Goal: Task Accomplishment & Management: Manage account settings

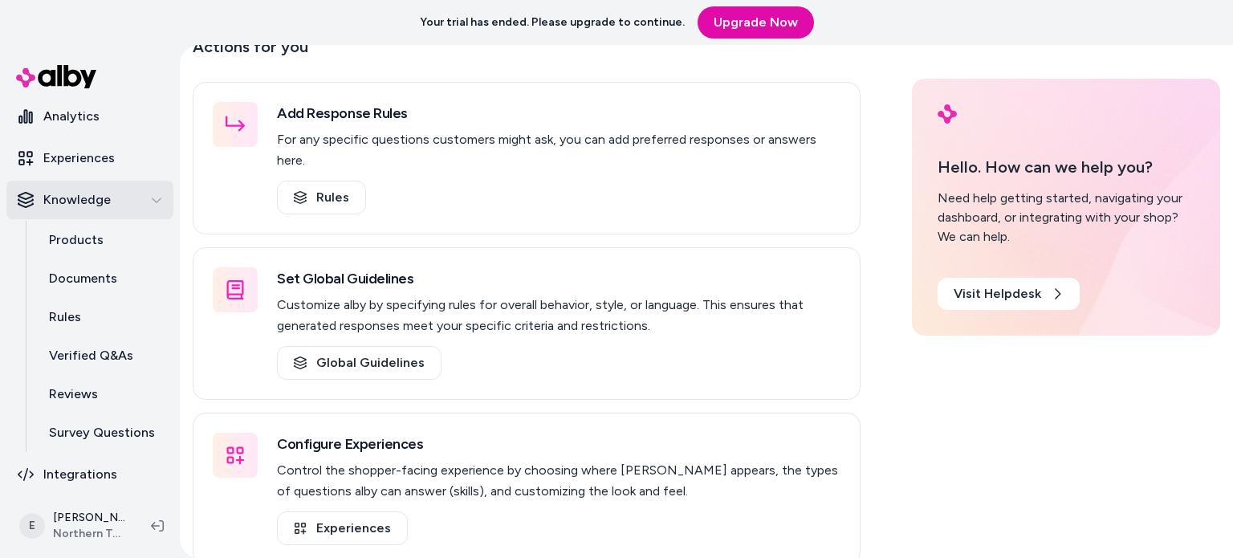
scroll to position [137, 0]
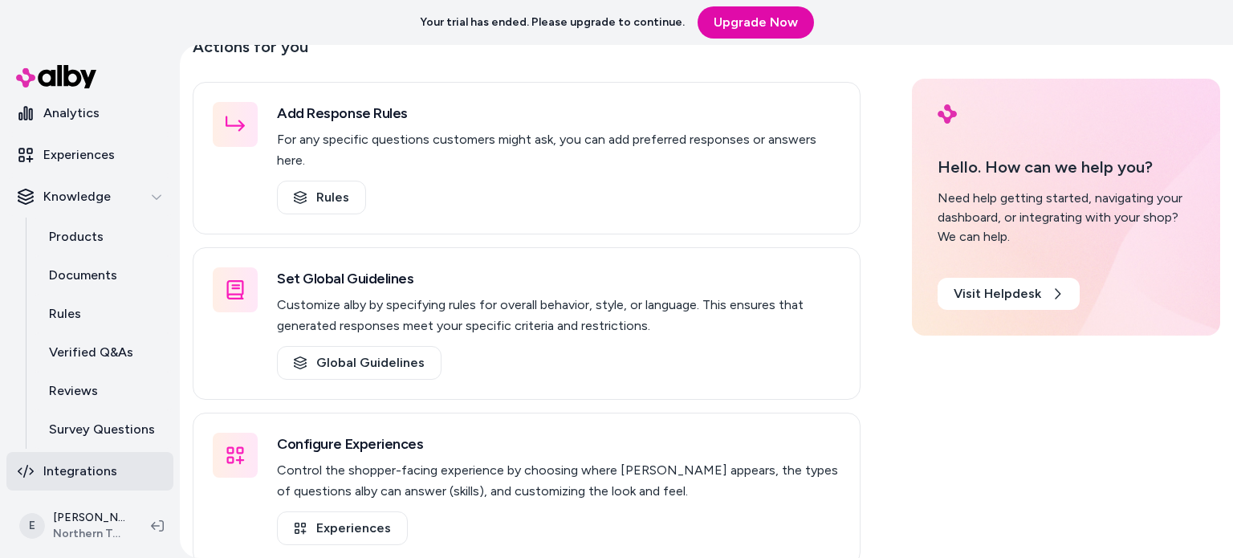
click at [92, 474] on p "Integrations" at bounding box center [80, 471] width 74 height 19
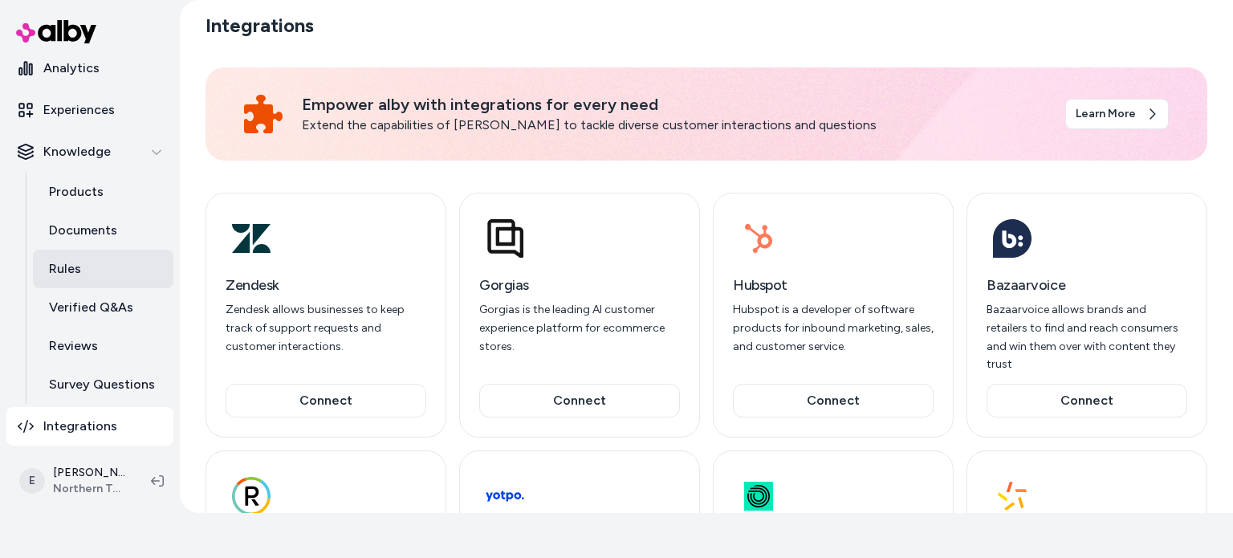
click at [63, 273] on p "Rules" at bounding box center [65, 268] width 32 height 19
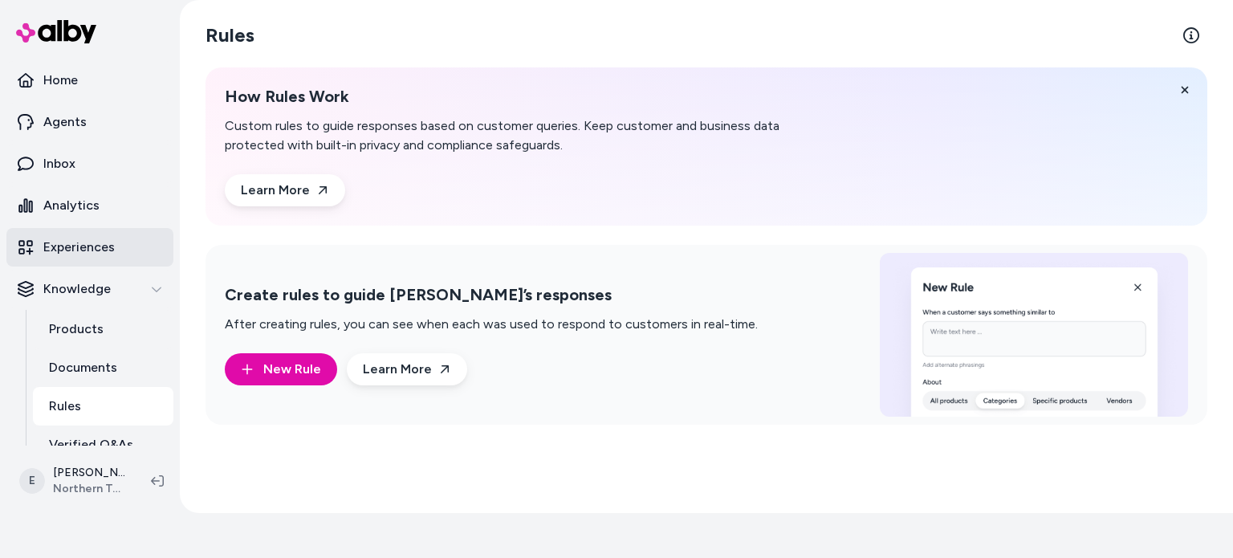
click at [84, 256] on p "Experiences" at bounding box center [78, 247] width 71 height 19
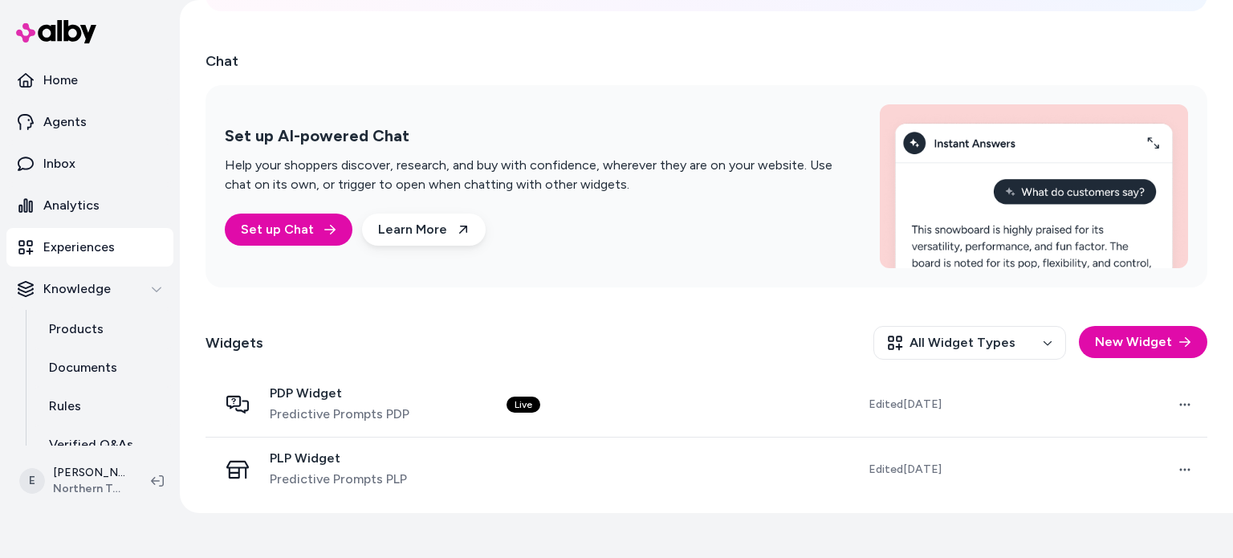
scroll to position [259, 0]
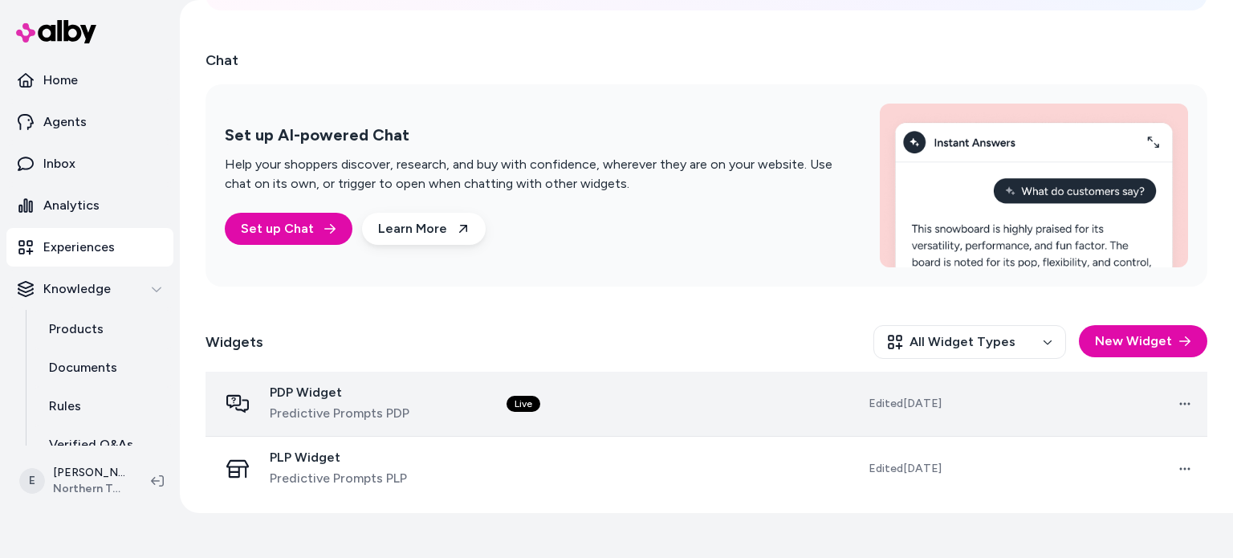
click at [324, 388] on span "PDP Widget" at bounding box center [340, 393] width 140 height 16
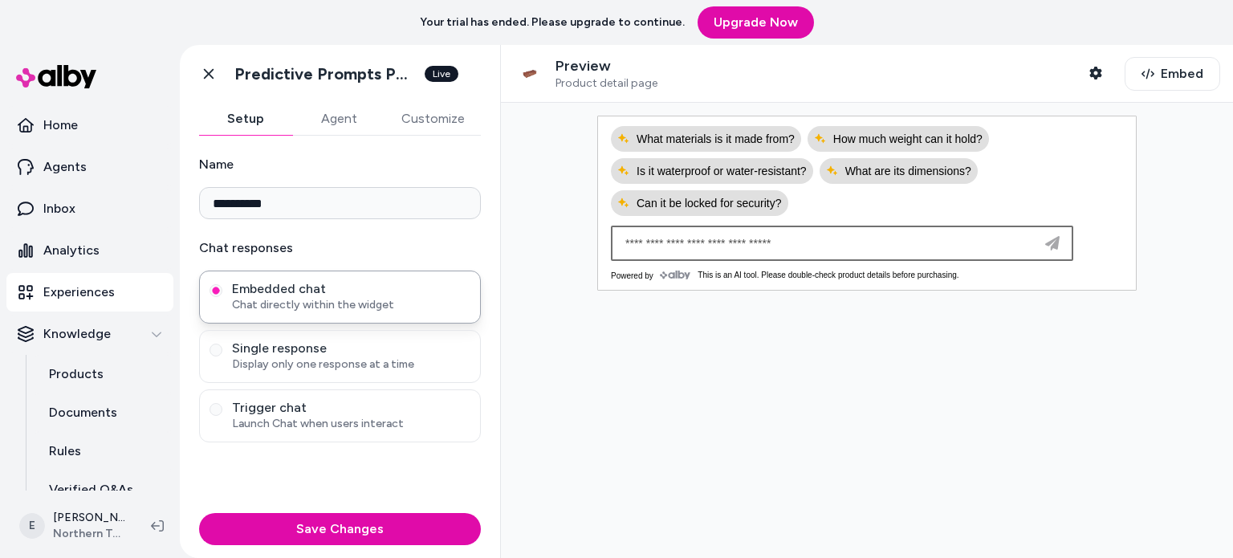
click at [731, 249] on input at bounding box center [826, 243] width 421 height 19
click at [425, 122] on button "Customize" at bounding box center [433, 119] width 96 height 32
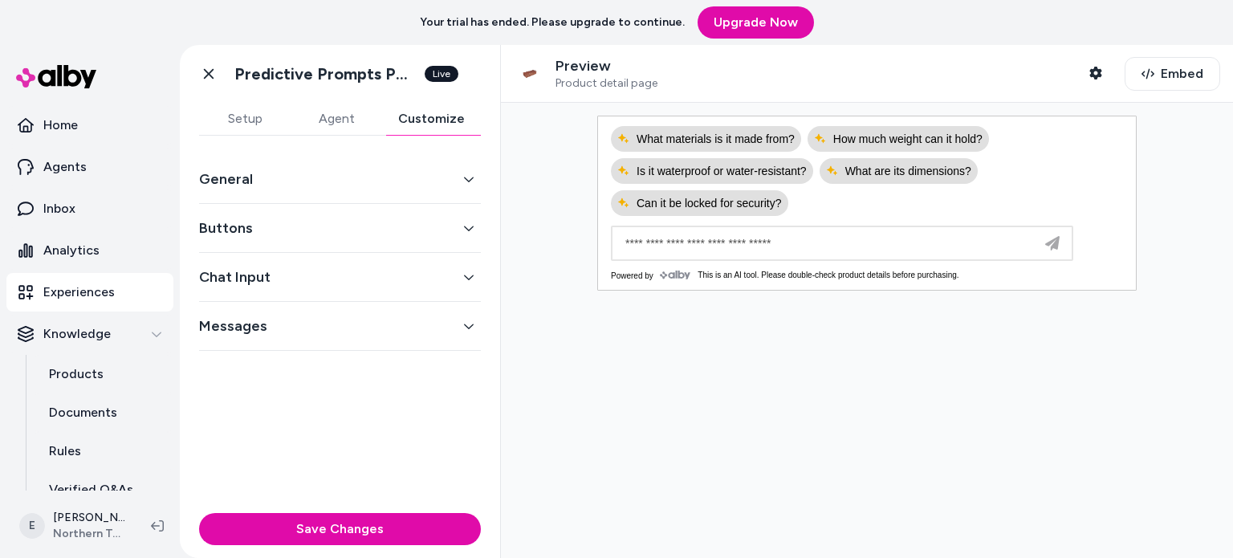
click at [329, 180] on button "General" at bounding box center [340, 179] width 282 height 22
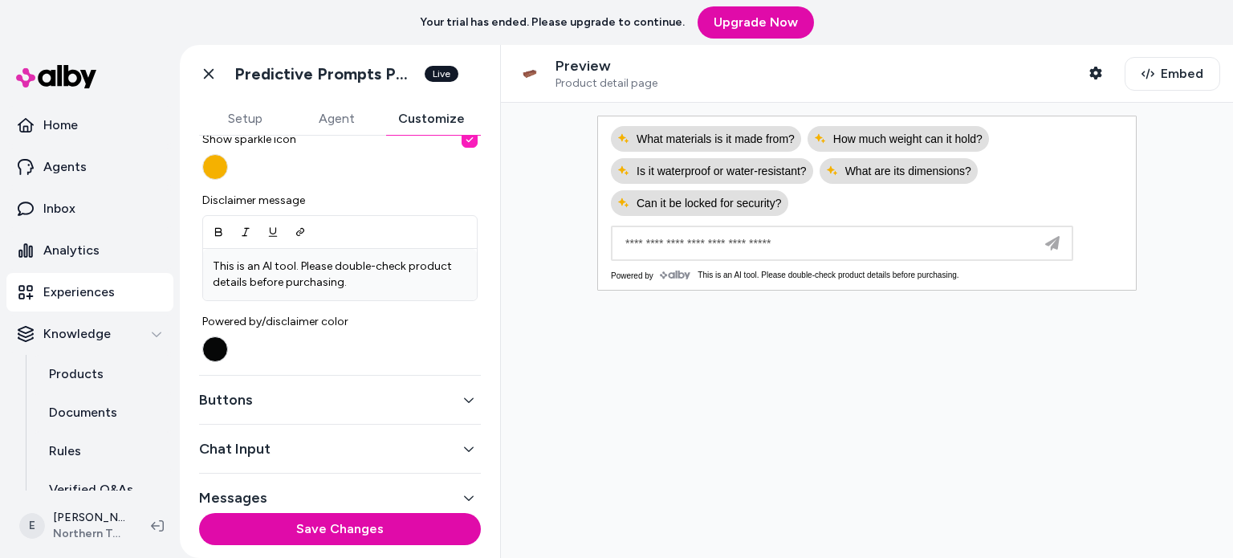
scroll to position [656, 0]
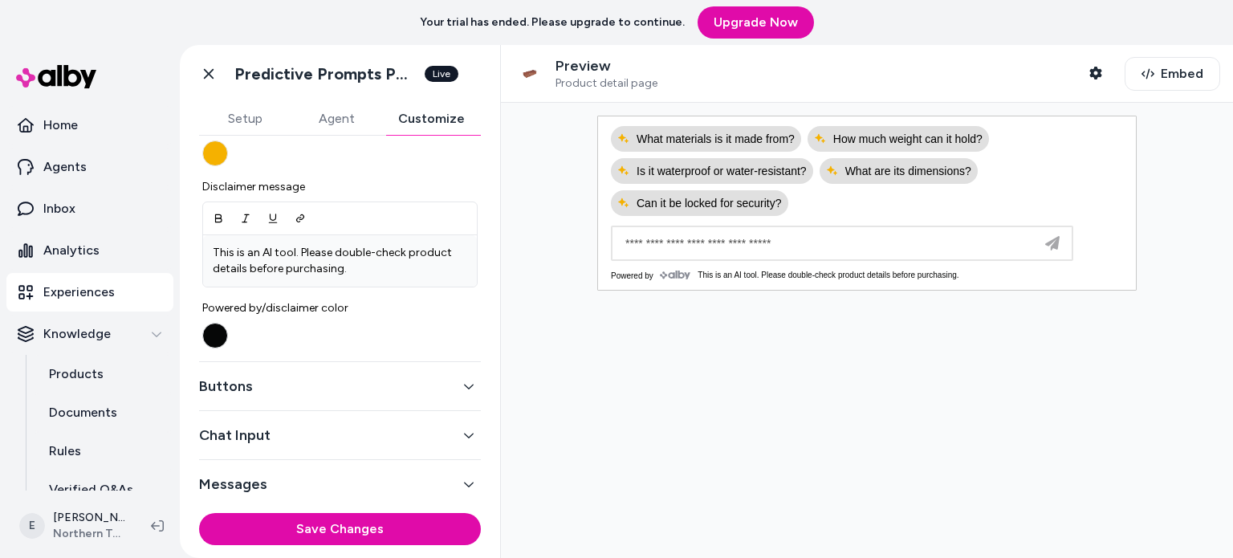
click at [279, 439] on button "Chat Input" at bounding box center [340, 435] width 282 height 22
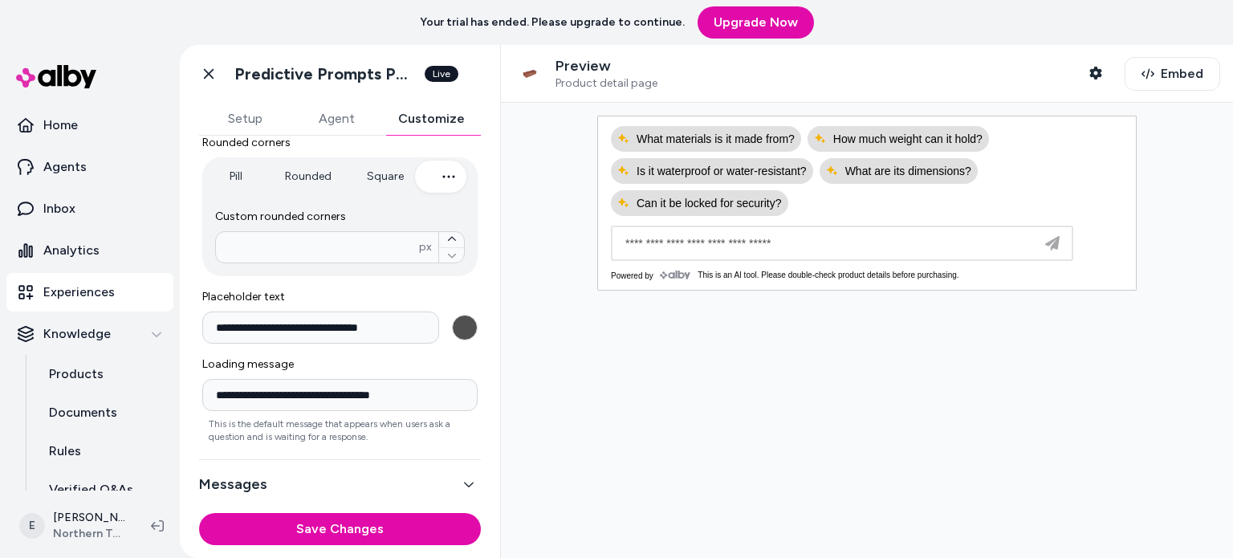
scroll to position [351, 0]
click at [238, 326] on input "**********" at bounding box center [320, 327] width 237 height 32
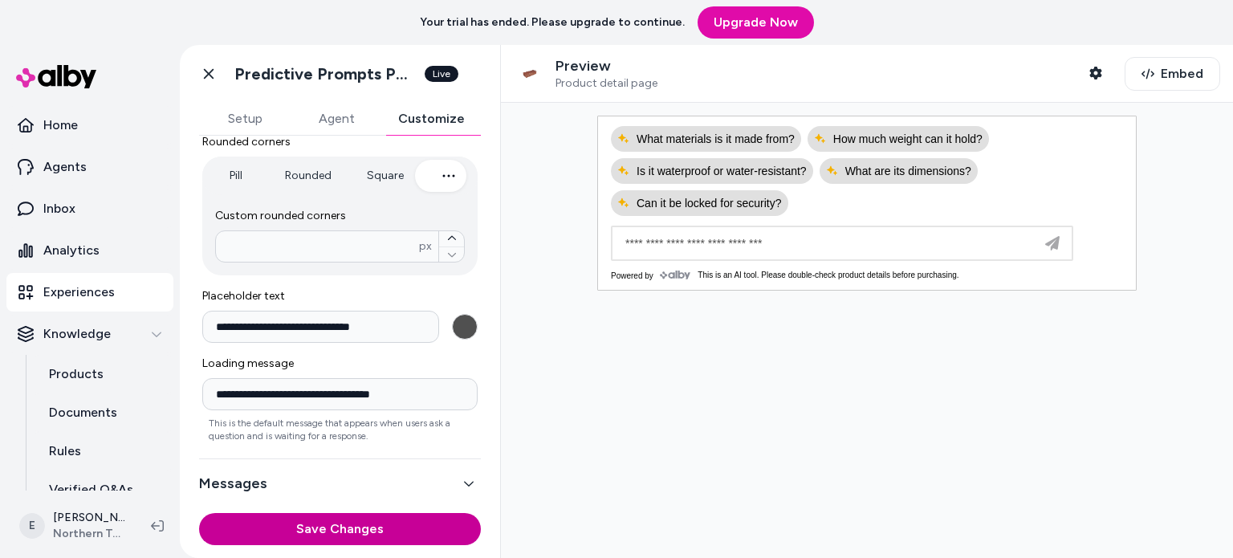
click at [379, 536] on button "Save Changes" at bounding box center [340, 529] width 282 height 32
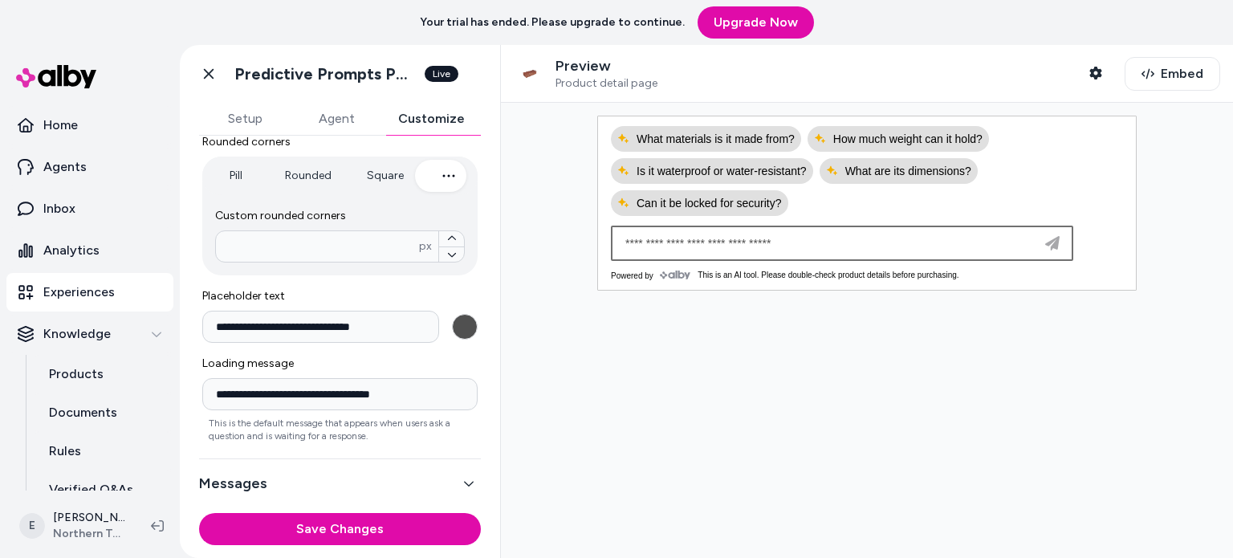
click at [736, 246] on input at bounding box center [826, 243] width 421 height 19
click at [774, 241] on input at bounding box center [826, 243] width 421 height 19
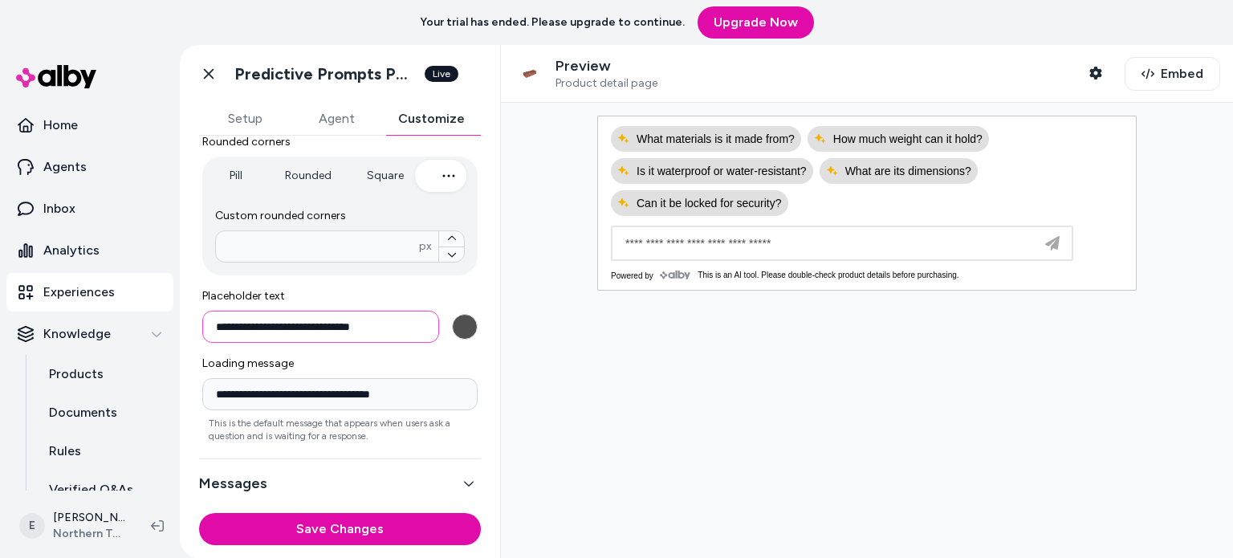
click at [374, 324] on input "**********" at bounding box center [320, 327] width 237 height 32
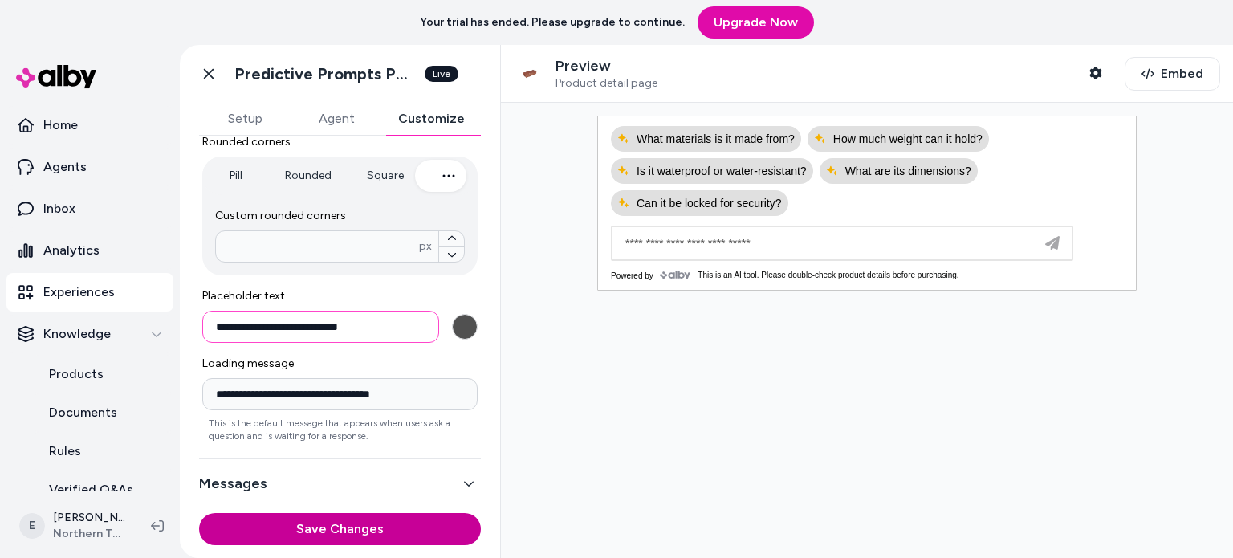
type input "**********"
click at [321, 526] on button "Save Changes" at bounding box center [340, 529] width 282 height 32
